Goal: Check status: Check status

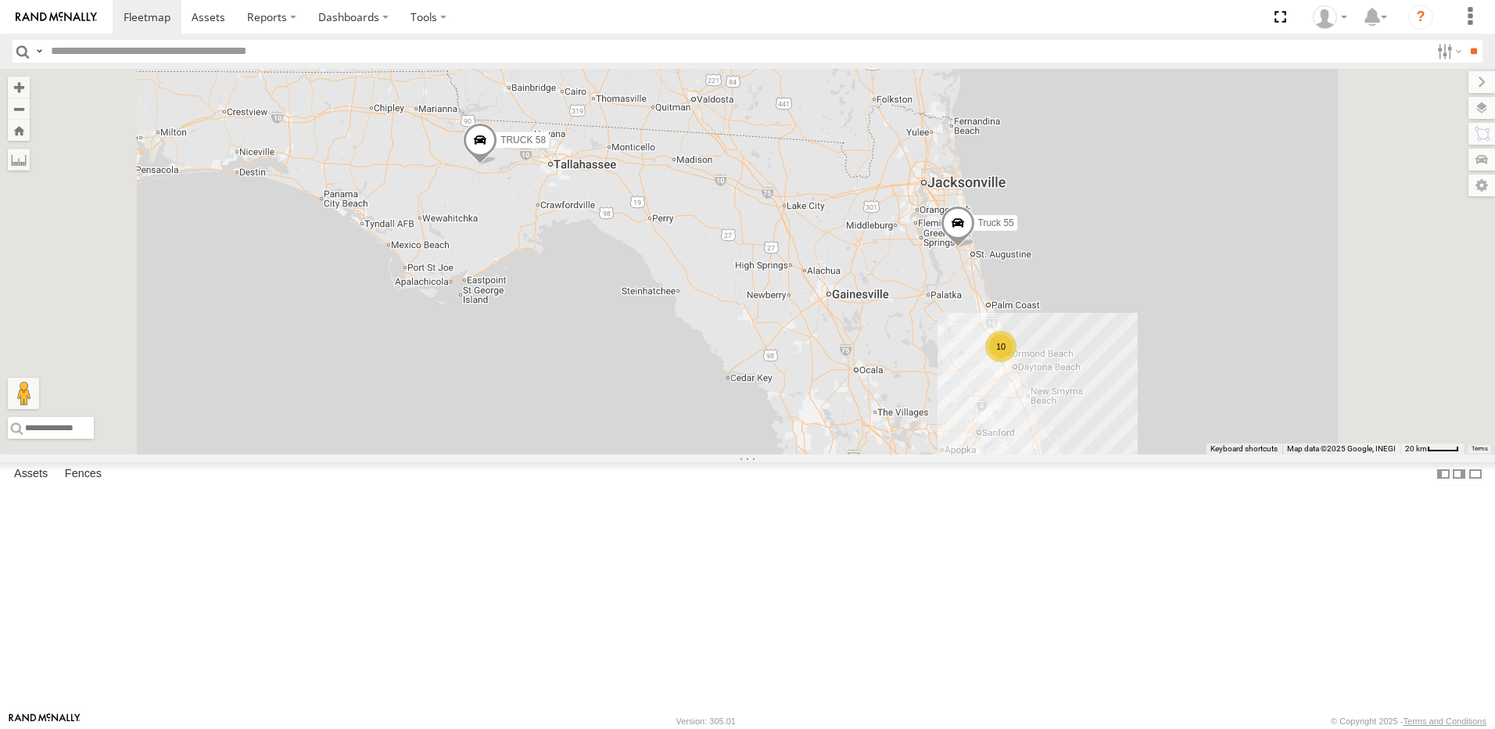
click at [0, 0] on div "Video" at bounding box center [0, 0] width 0 height 0
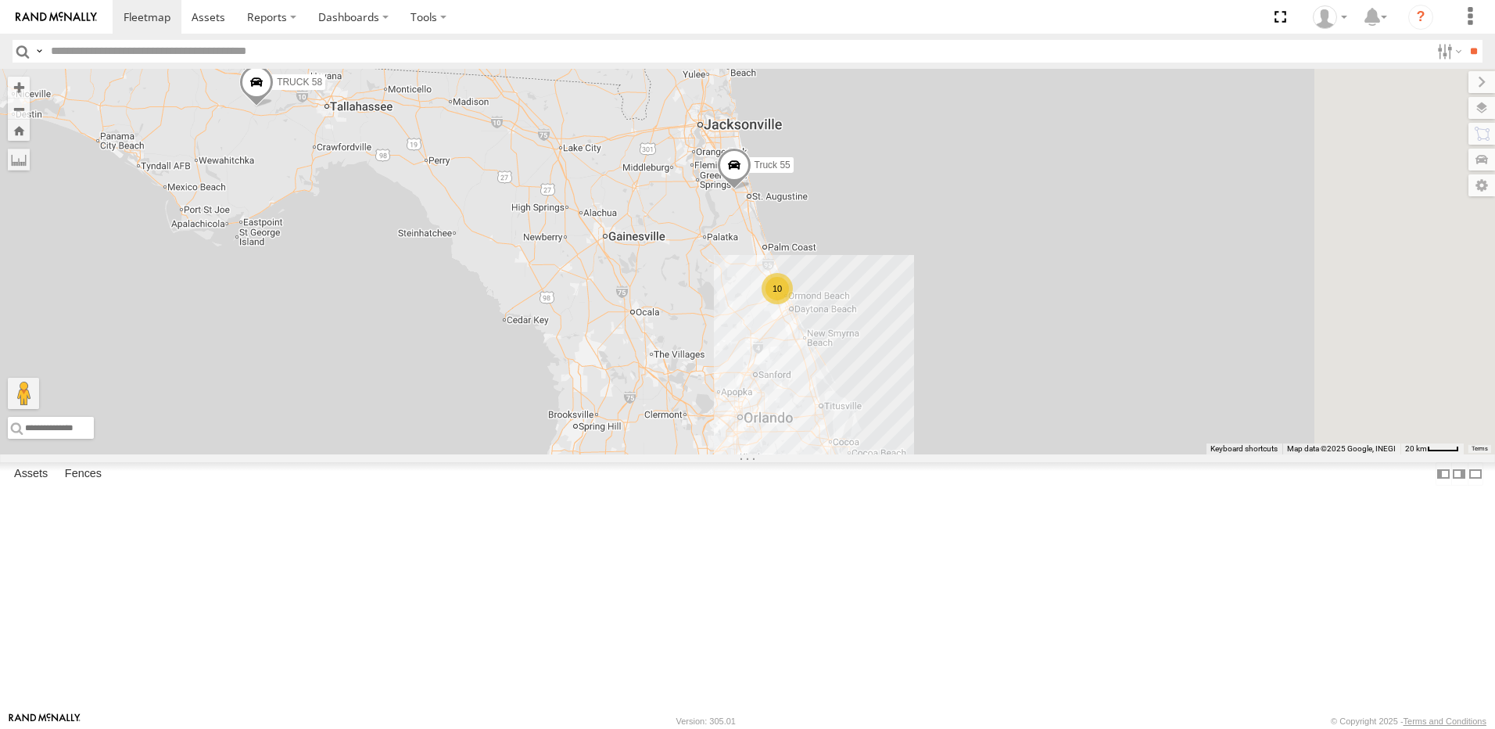
drag, startPoint x: 1024, startPoint y: 417, endPoint x: 727, endPoint y: 330, distance: 309.6
click at [730, 332] on div "10 Truck 55 TRUCK 58" at bounding box center [747, 262] width 1495 height 386
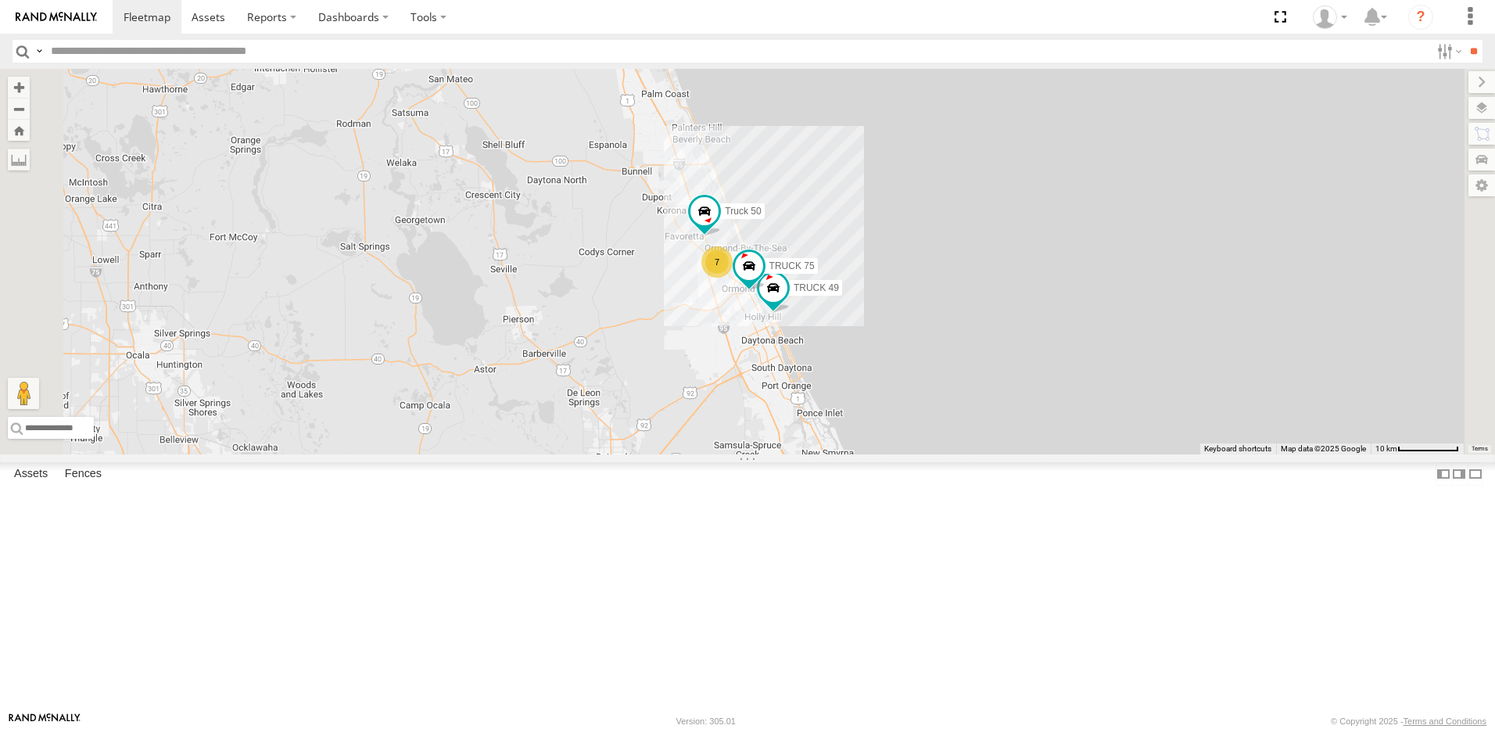
drag, startPoint x: 806, startPoint y: 422, endPoint x: 681, endPoint y: 308, distance: 168.9
click at [730, 325] on div "Truck 55 TRUCK 58 7 TRUCK 49 TRUCK 75 Truck 50" at bounding box center [747, 262] width 1495 height 386
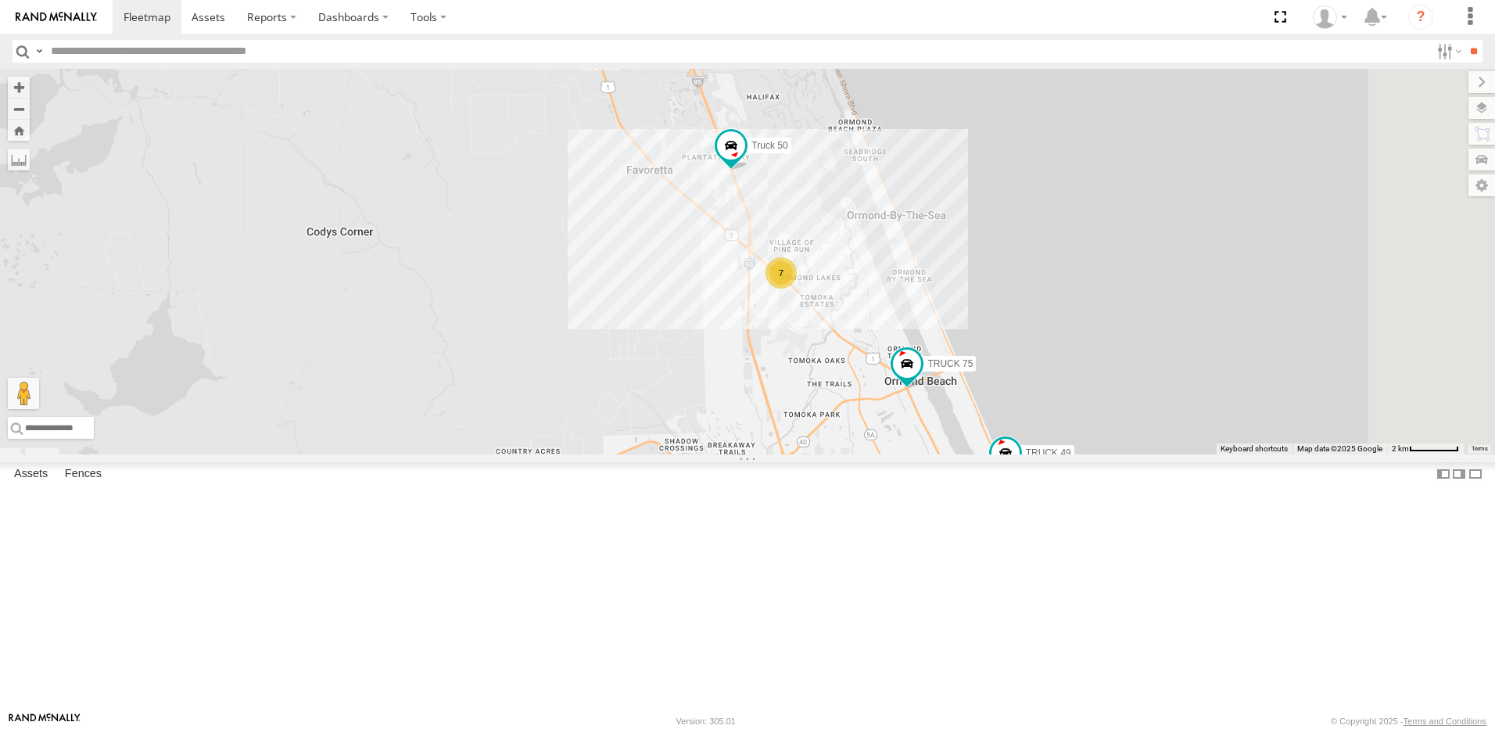
drag, startPoint x: 880, startPoint y: 396, endPoint x: 622, endPoint y: 257, distance: 292.9
click at [673, 272] on div "Truck 55 TRUCK 58 TRUCK 49 TRUCK 75 Truck 50 7" at bounding box center [747, 262] width 1495 height 386
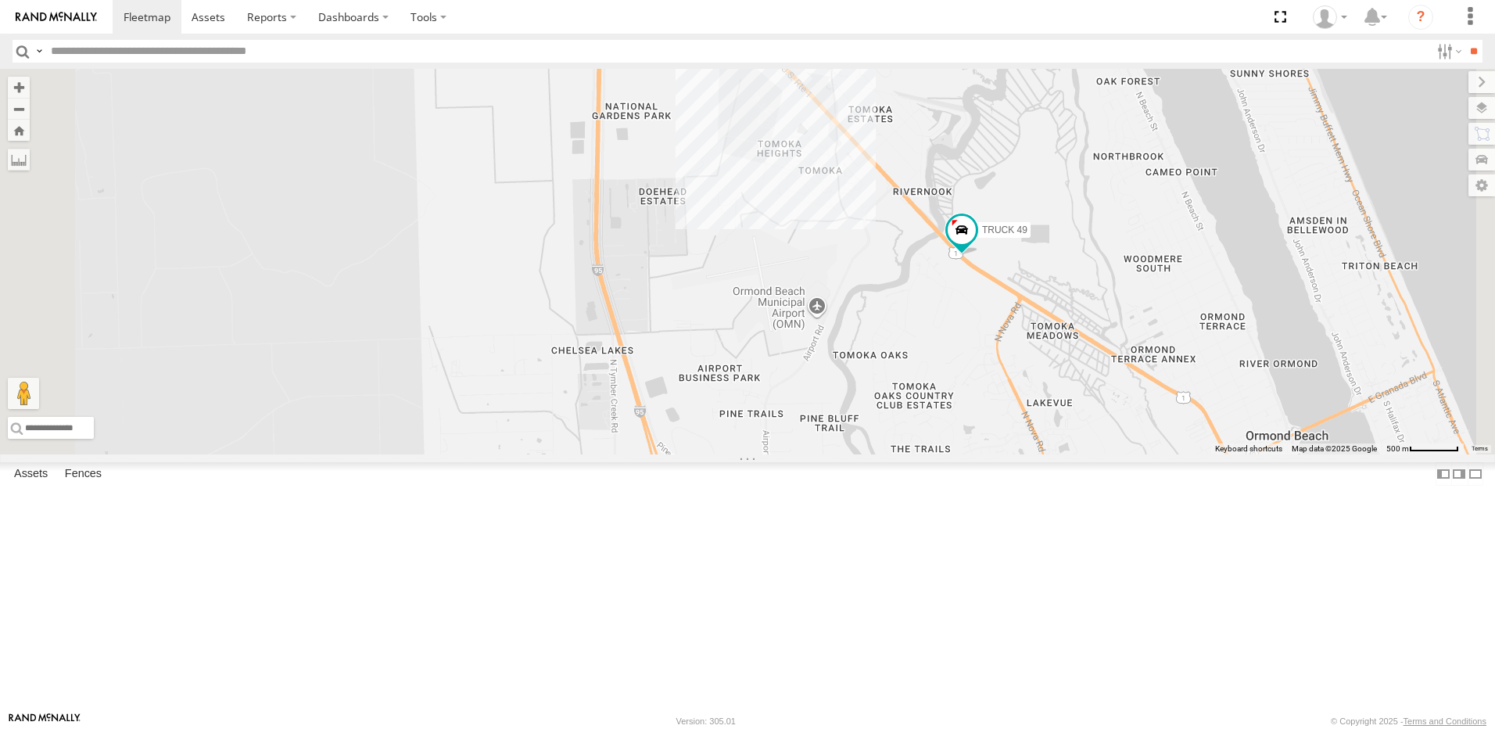
drag, startPoint x: 818, startPoint y: 342, endPoint x: 825, endPoint y: 455, distance: 113.6
click at [820, 454] on div "TRUCK 49" at bounding box center [747, 262] width 1495 height 386
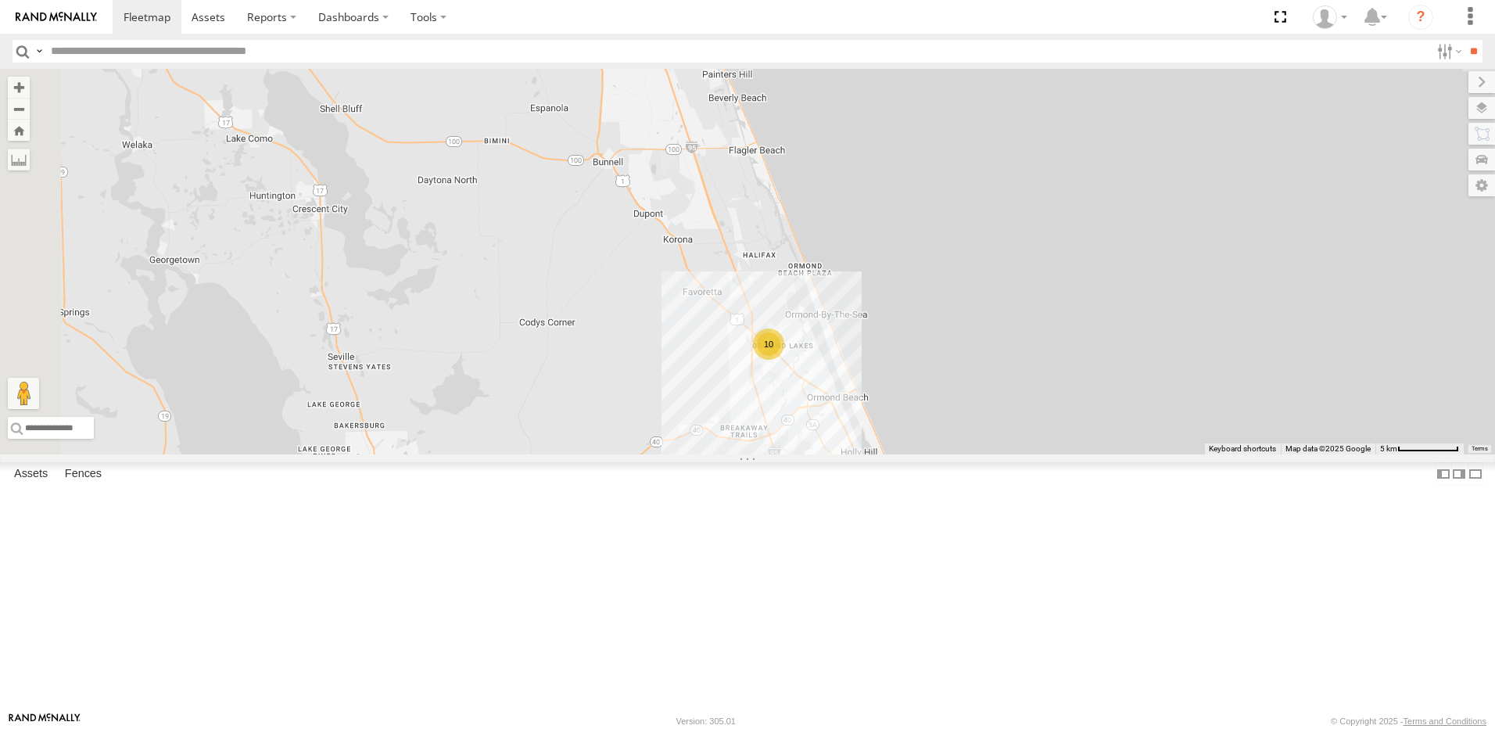
drag, startPoint x: 631, startPoint y: 248, endPoint x: 891, endPoint y: 459, distance: 334.7
click at [891, 454] on div "10" at bounding box center [747, 262] width 1495 height 386
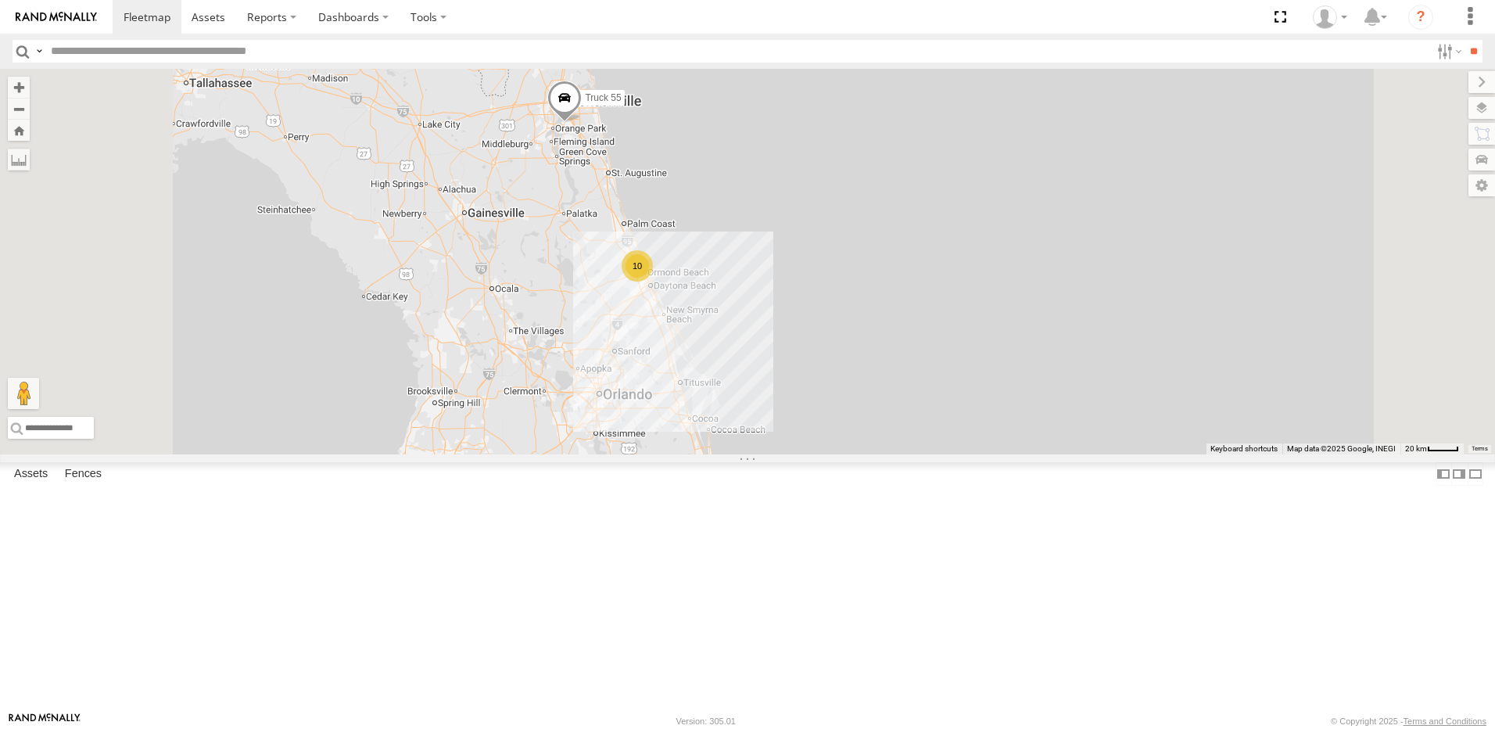
drag, startPoint x: 670, startPoint y: 257, endPoint x: 884, endPoint y: 361, distance: 237.1
click at [884, 361] on div "Truck 55 10" at bounding box center [747, 262] width 1495 height 386
